Goal: Information Seeking & Learning: Learn about a topic

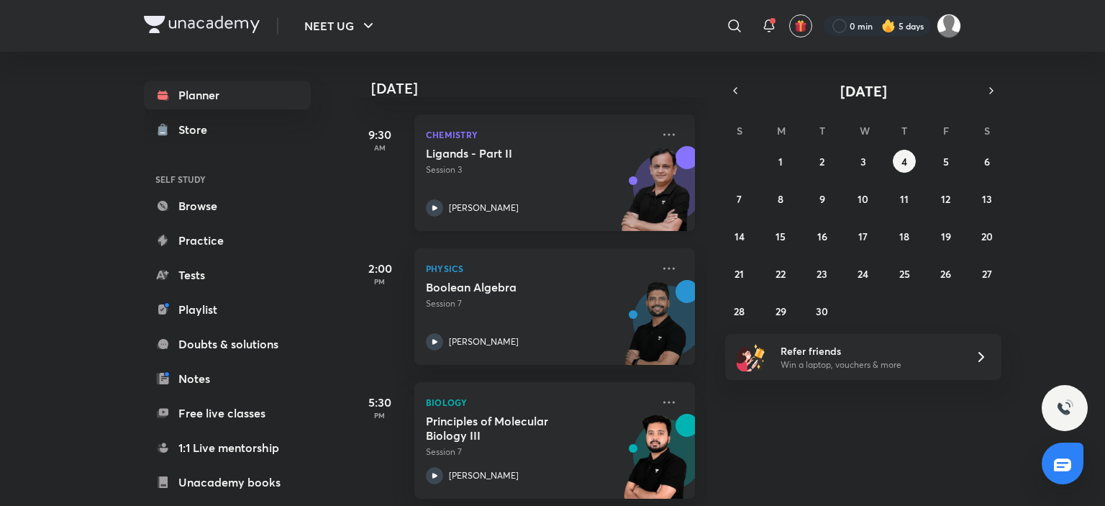
scroll to position [62, 0]
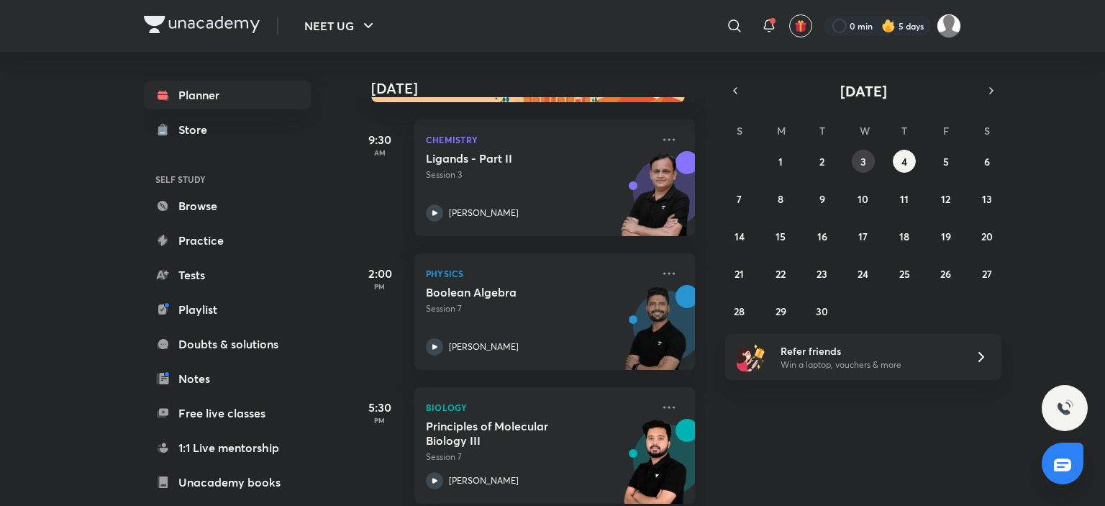
click at [853, 159] on button "3" at bounding box center [863, 161] width 23 height 23
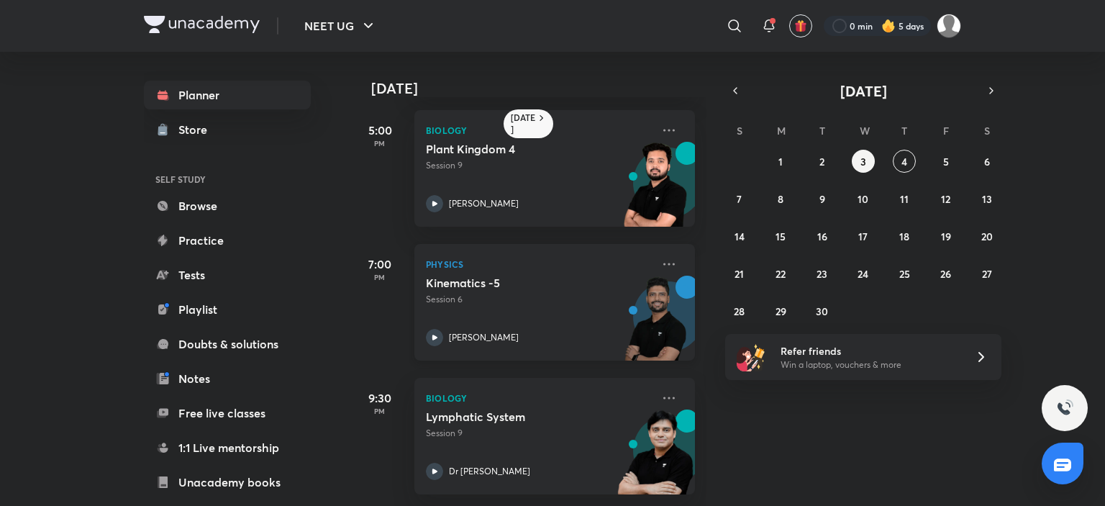
scroll to position [150, 0]
click at [661, 255] on icon at bounding box center [669, 263] width 17 height 17
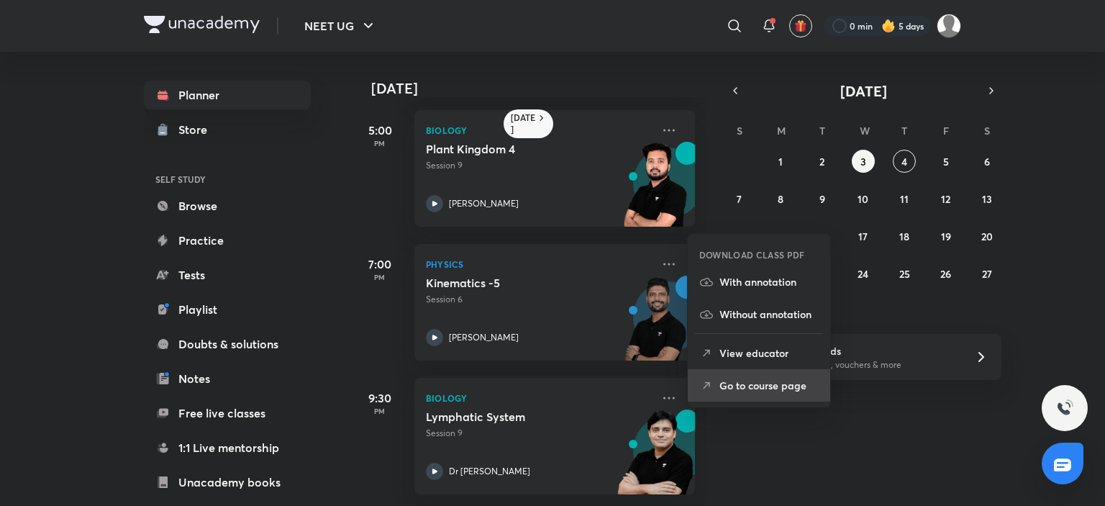
click at [796, 385] on p "Go to course page" at bounding box center [769, 385] width 99 height 15
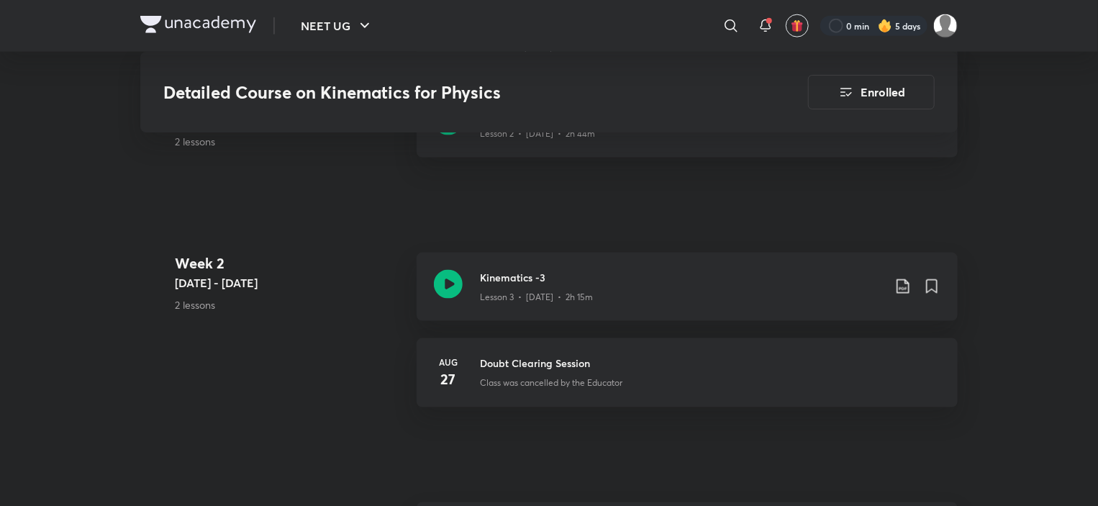
scroll to position [868, 0]
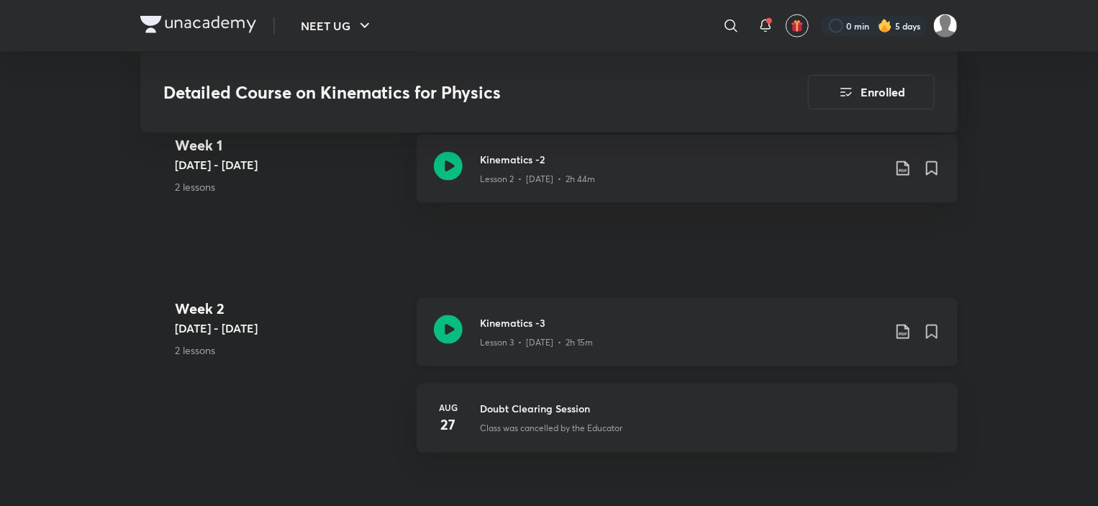
click at [529, 315] on h3 "Kinematics -3" at bounding box center [681, 322] width 403 height 15
